Goal: Task Accomplishment & Management: Manage account settings

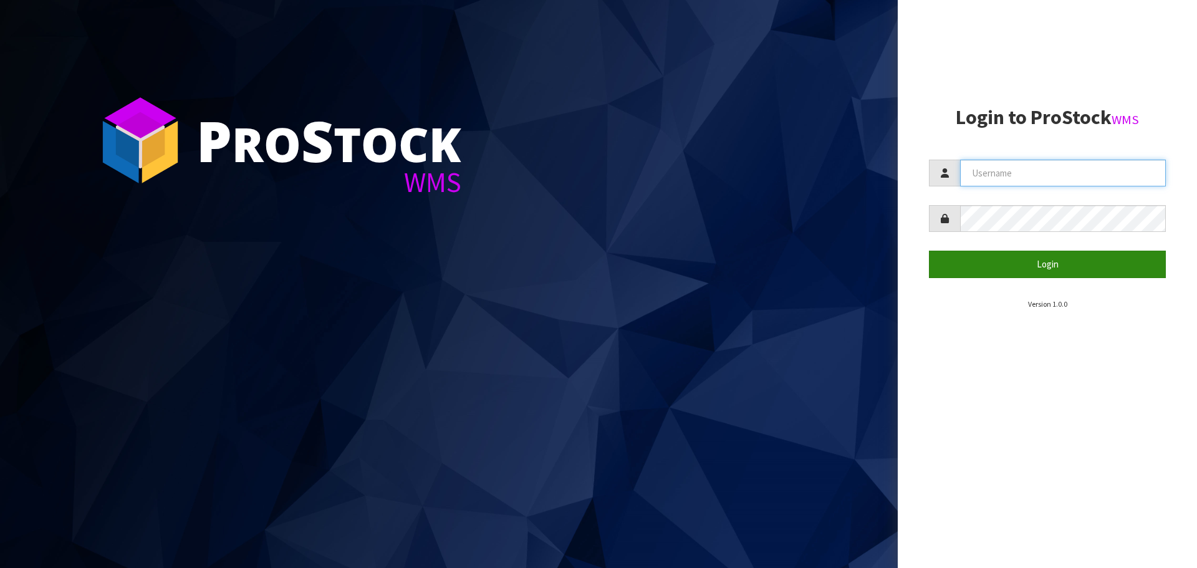
type input "IMAGING"
click at [963, 262] on button "Login" at bounding box center [1047, 264] width 237 height 27
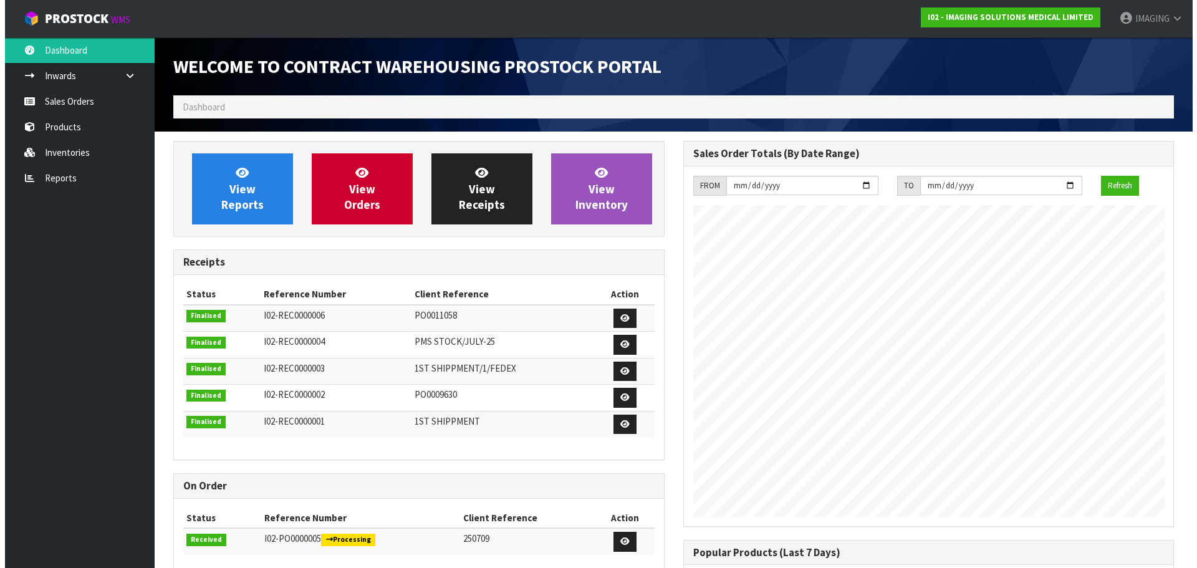
scroll to position [510, 510]
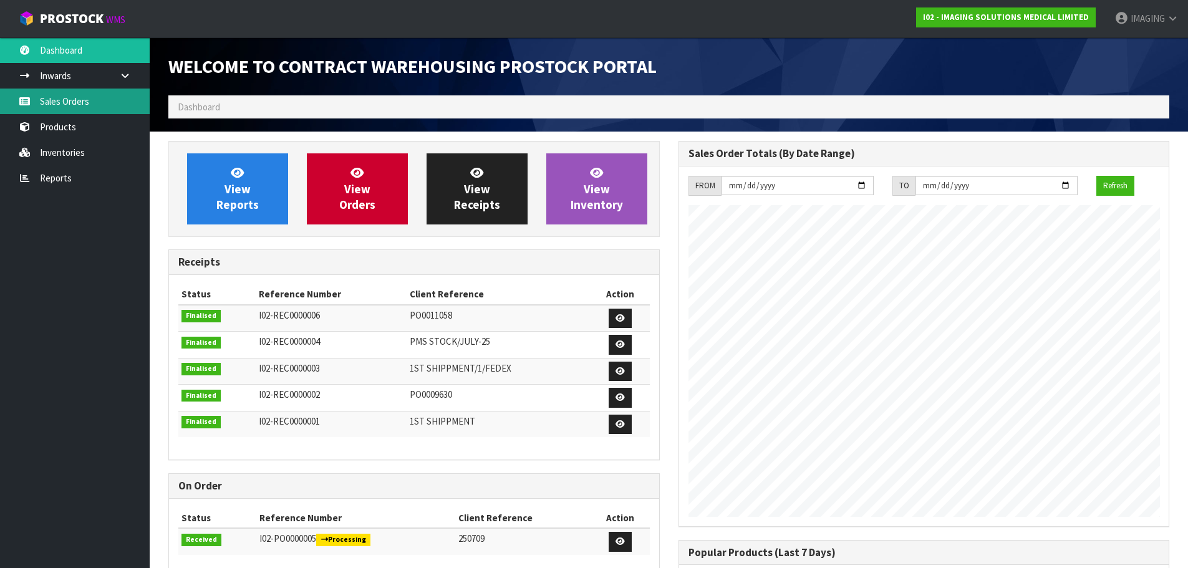
click at [55, 97] on link "Sales Orders" at bounding box center [75, 102] width 150 height 26
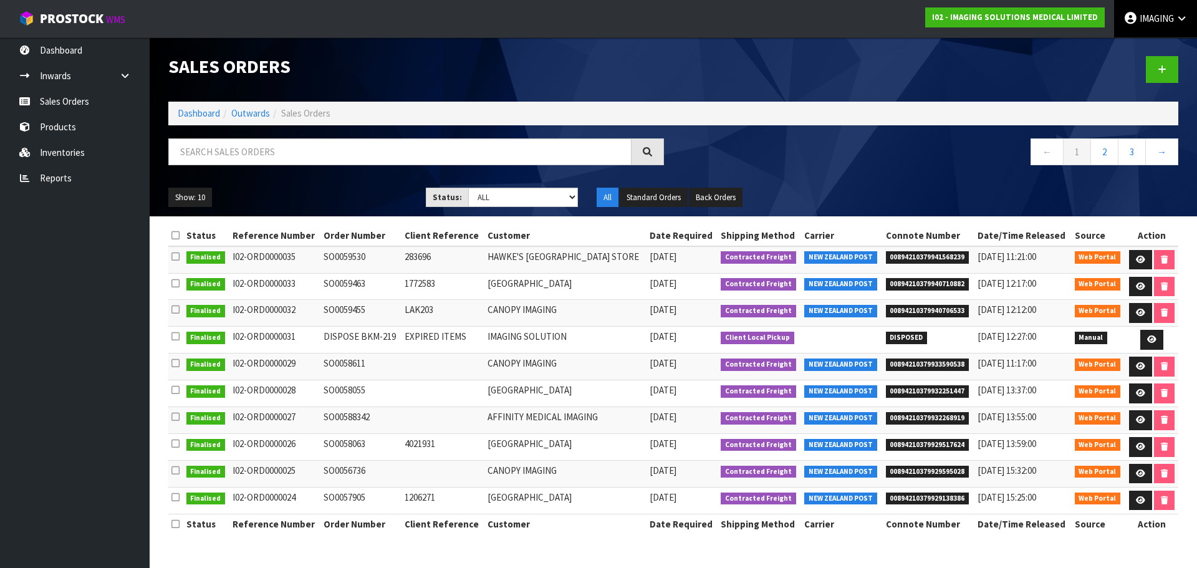
click at [1158, 11] on link "IMAGING" at bounding box center [1155, 18] width 83 height 37
click at [1130, 46] on link "Logout" at bounding box center [1147, 49] width 99 height 17
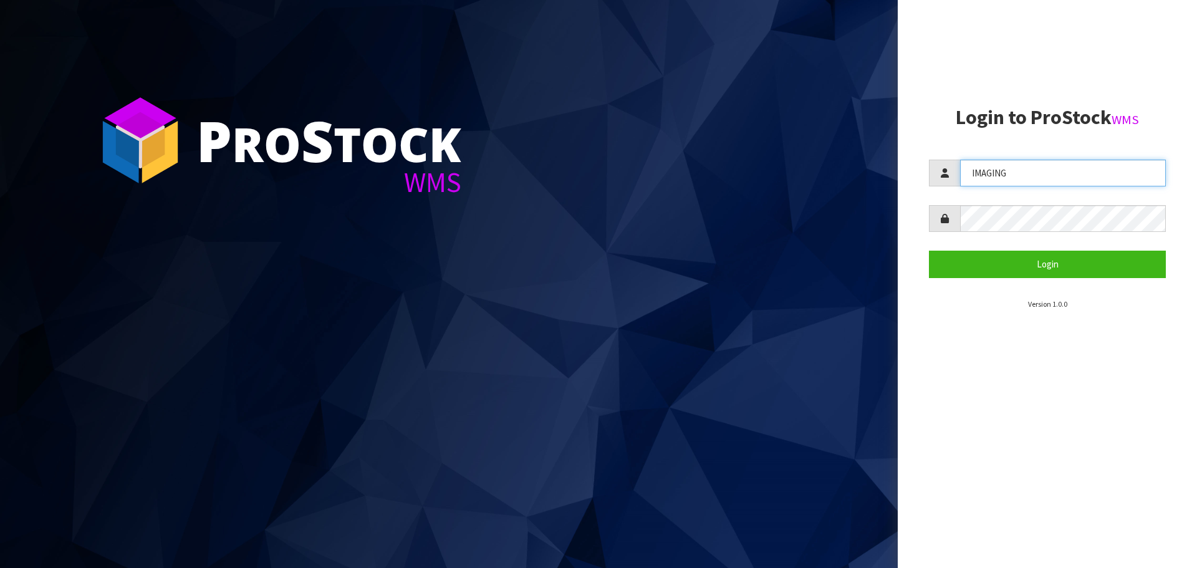
click at [1061, 170] on input "IMAGING" at bounding box center [1063, 173] width 206 height 27
type input "Aquacooler"
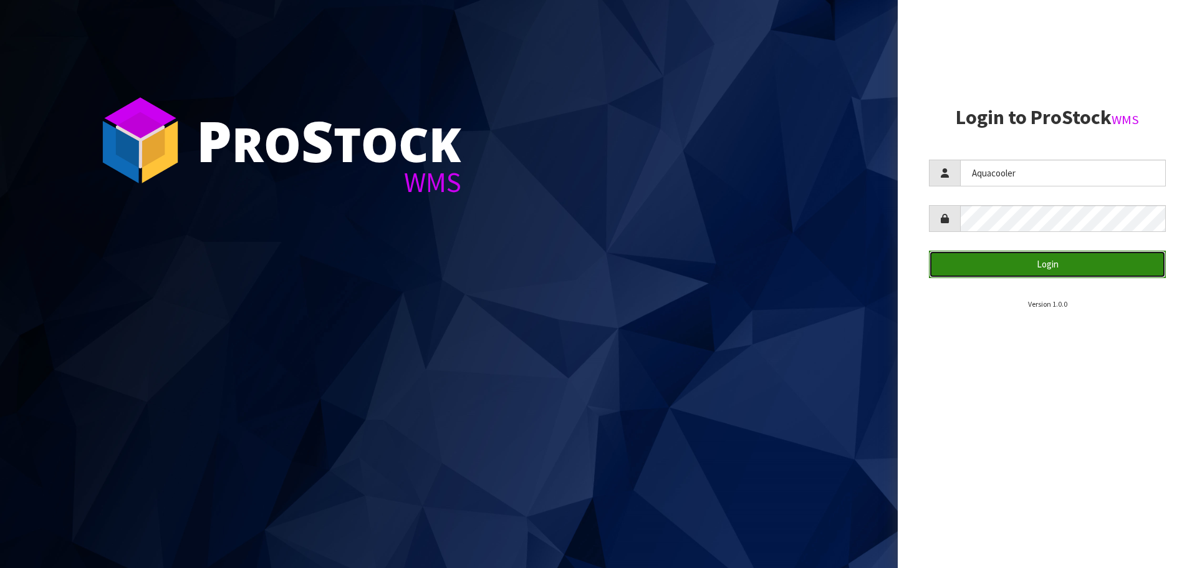
click at [1073, 260] on button "Login" at bounding box center [1047, 264] width 237 height 27
